Goal: Check status: Check status

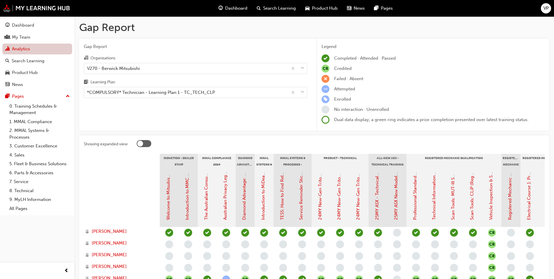
click at [39, 48] on link "Analytics" at bounding box center [37, 48] width 70 height 11
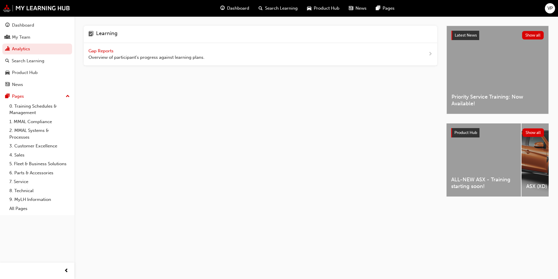
click at [110, 46] on div "Gap Reports Overview of participant's progress against learning plans." at bounding box center [261, 54] width 354 height 23
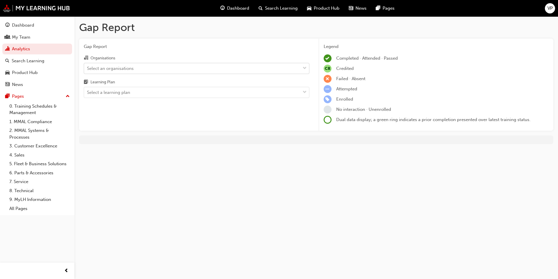
click at [211, 72] on div "Select an organisations" at bounding box center [192, 68] width 216 height 10
click at [88, 70] on input "Organisations Select an organisations" at bounding box center [87, 67] width 1 height 5
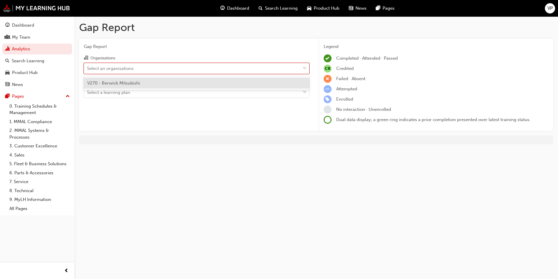
click at [209, 80] on div "V270 - Berwick Mitsubishi" at bounding box center [197, 82] width 226 height 11
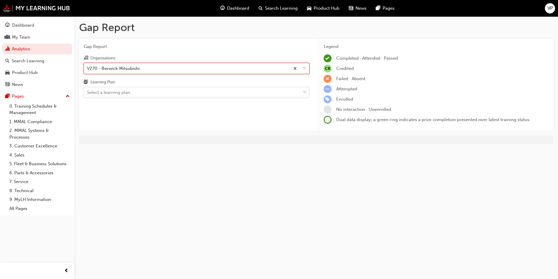
click at [208, 91] on div "Select a learning plan" at bounding box center [192, 92] width 216 height 10
click at [88, 91] on input "Learning Plan Select a learning plan" at bounding box center [87, 92] width 1 height 5
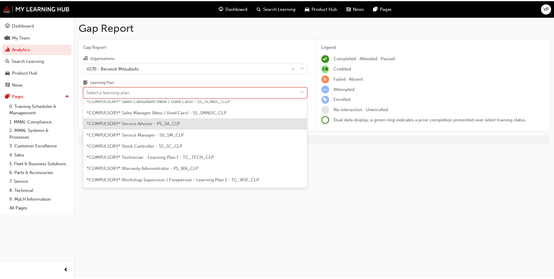
scroll to position [204, 0]
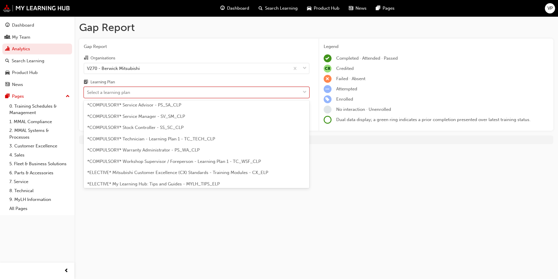
click at [205, 138] on span "*COMPULSORY* Technician - Learning Plan 1 - TC_TECH_CLP" at bounding box center [151, 138] width 128 height 5
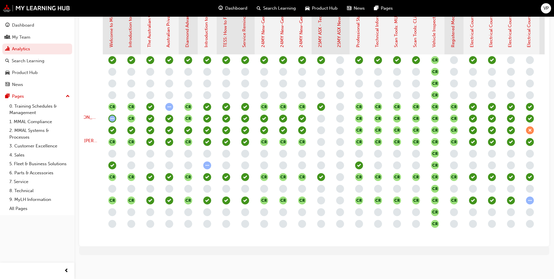
scroll to position [0, 11]
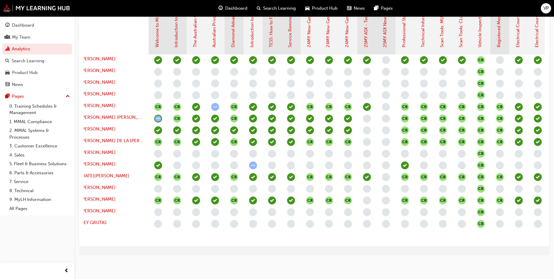
drag, startPoint x: 299, startPoint y: 245, endPoint x: 323, endPoint y: 245, distance: 23.9
click at [323, 245] on div "Showing expanded view Induction - Dealer Staff MMAL Compliance 2024 Diamond Adv…" at bounding box center [314, 104] width 470 height 283
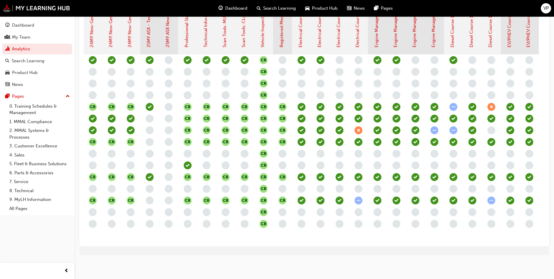
scroll to position [0, 241]
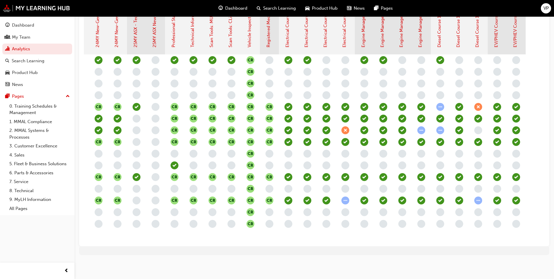
drag, startPoint x: 503, startPoint y: 233, endPoint x: 489, endPoint y: 235, distance: 13.5
click at [489, 235] on div "CR CR CR CR CR CR CR CR CR CR CR CR CR CR CR CR CR CR CR CR CR CR CR CR CR CR C…" at bounding box center [231, 147] width 626 height 187
